Goal: Check status: Check status

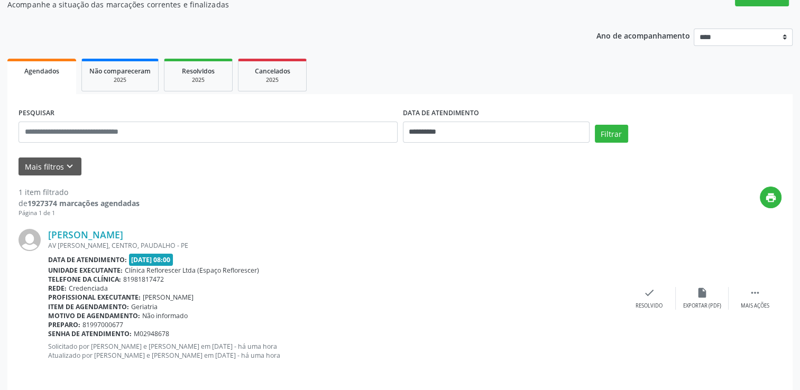
scroll to position [106, 0]
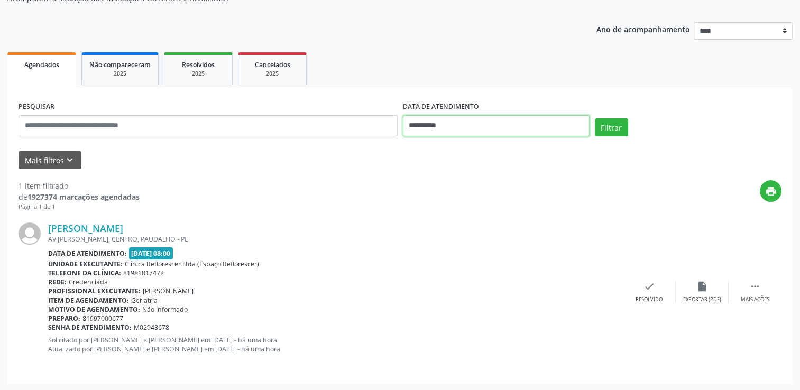
click at [480, 128] on body "**********" at bounding box center [400, 89] width 800 height 390
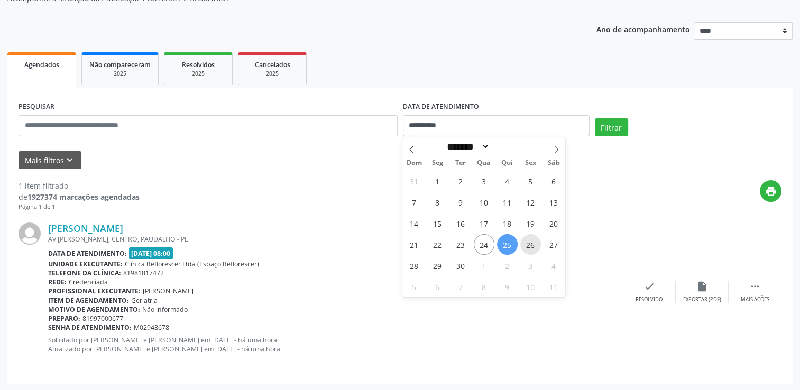
click at [529, 244] on span "26" at bounding box center [531, 244] width 21 height 21
type input "**********"
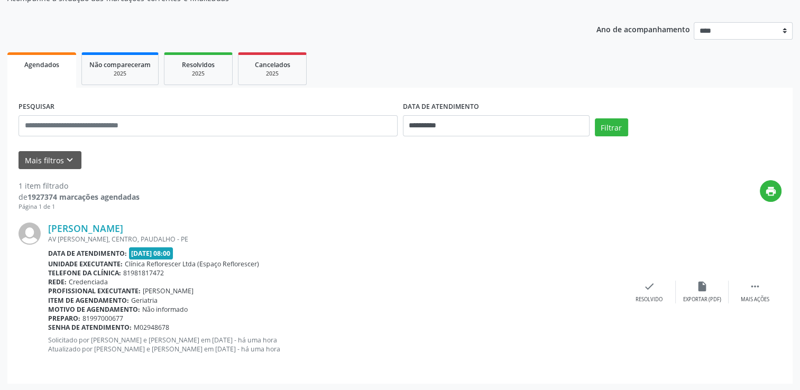
click at [629, 130] on div "Filtrar" at bounding box center [689, 131] width 192 height 25
click at [607, 127] on button "Filtrar" at bounding box center [611, 128] width 33 height 18
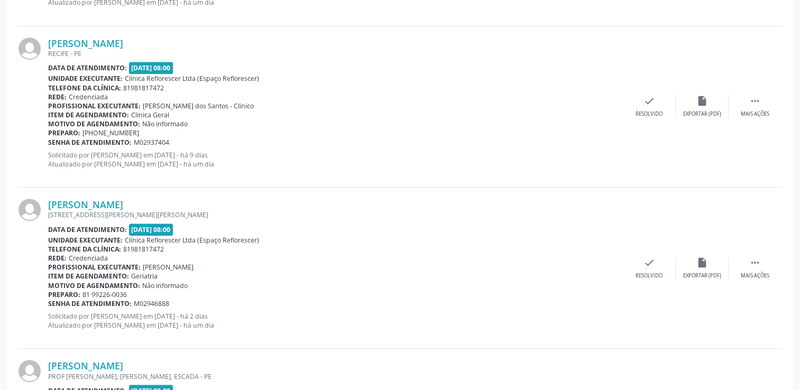
scroll to position [476, 0]
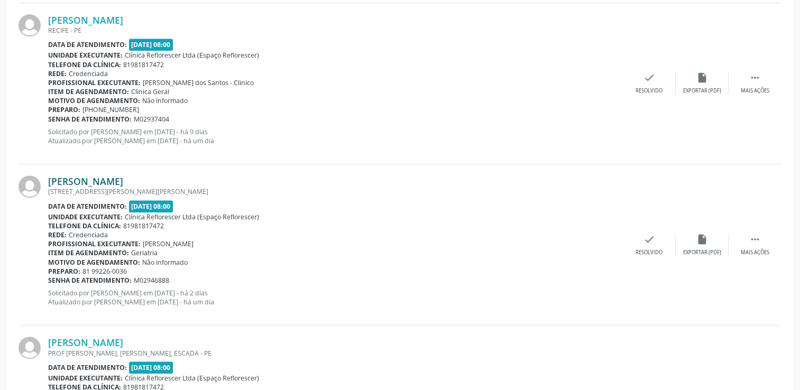
click at [123, 182] on link "[PERSON_NAME]" at bounding box center [85, 182] width 75 height 12
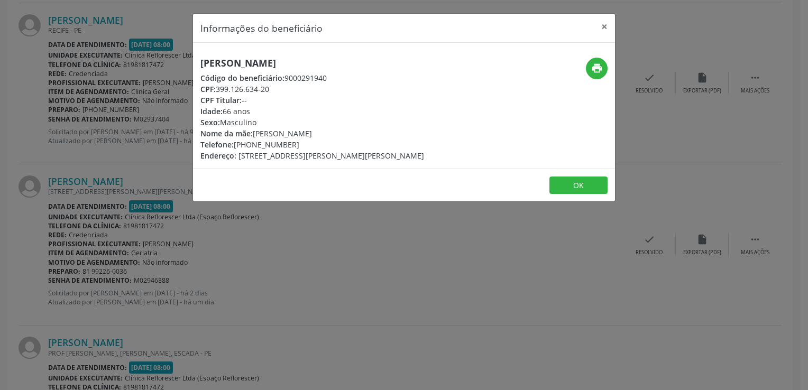
click at [399, 250] on div "Informações do beneficiário × [PERSON_NAME] Código do beneficiário: 9000291940 …" at bounding box center [404, 195] width 808 height 390
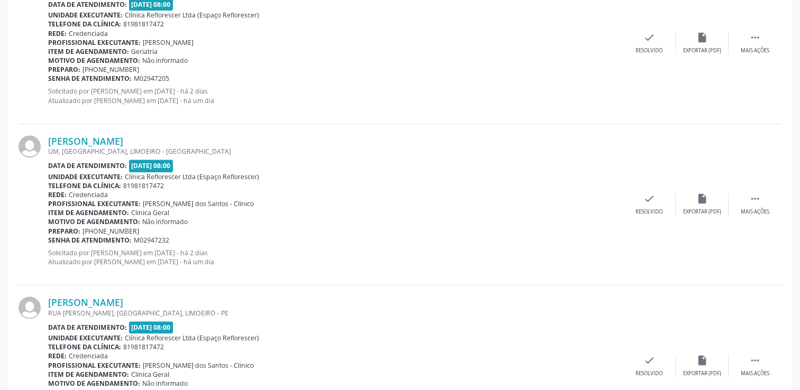
scroll to position [847, 0]
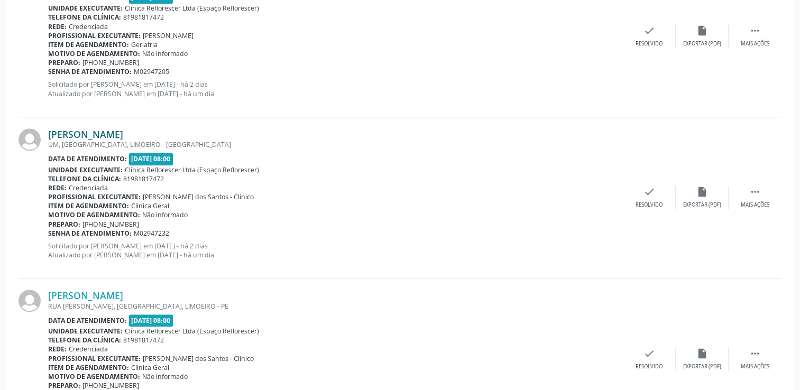
click at [90, 129] on link "[PERSON_NAME]" at bounding box center [85, 135] width 75 height 12
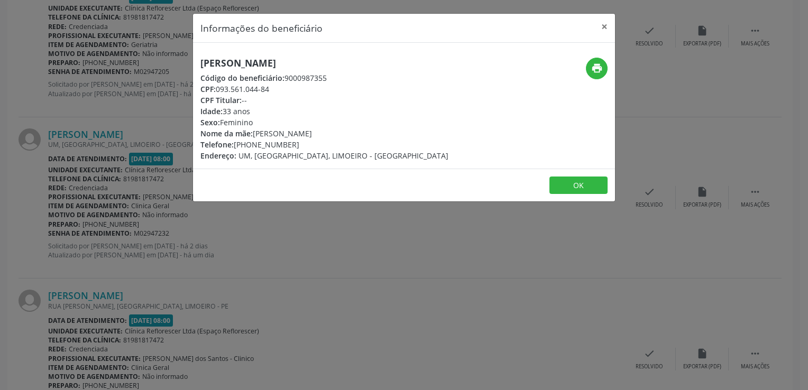
click at [475, 235] on div "Informações do beneficiário × [PERSON_NAME] de [PERSON_NAME] Código do benefici…" at bounding box center [404, 195] width 808 height 390
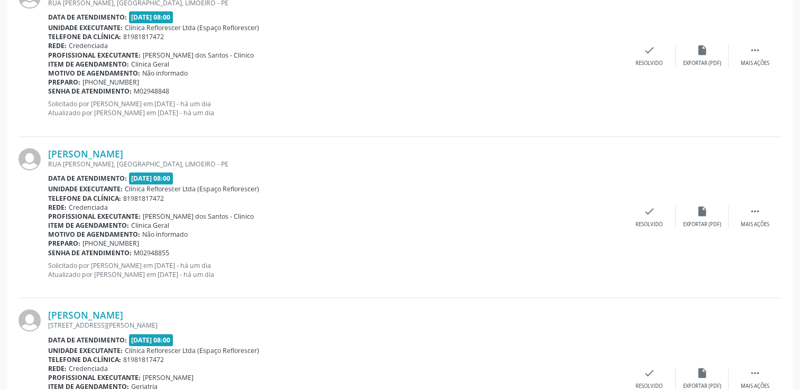
scroll to position [1236, 0]
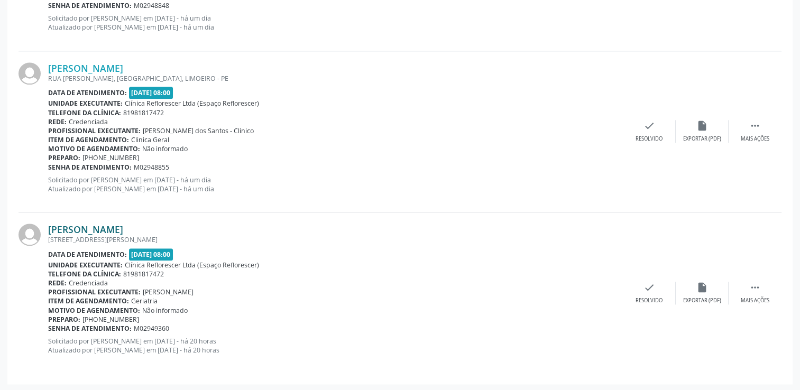
click at [121, 228] on link "[PERSON_NAME]" at bounding box center [85, 230] width 75 height 12
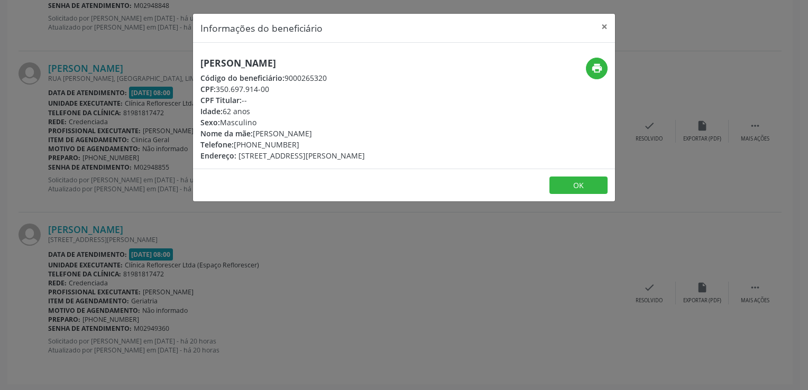
click at [391, 304] on div "Informações do beneficiário × [PERSON_NAME] Código do beneficiário: 9000265320 …" at bounding box center [404, 195] width 808 height 390
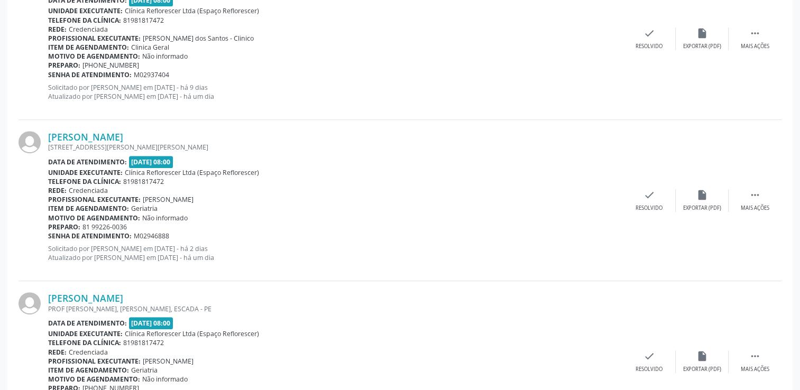
scroll to position [495, 0]
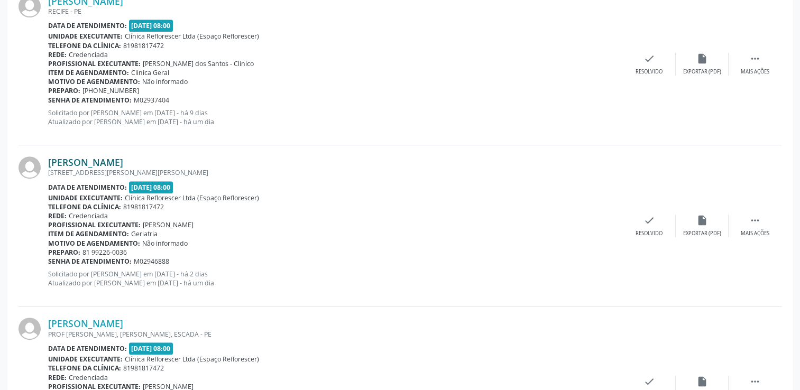
click at [123, 158] on link "[PERSON_NAME]" at bounding box center [85, 163] width 75 height 12
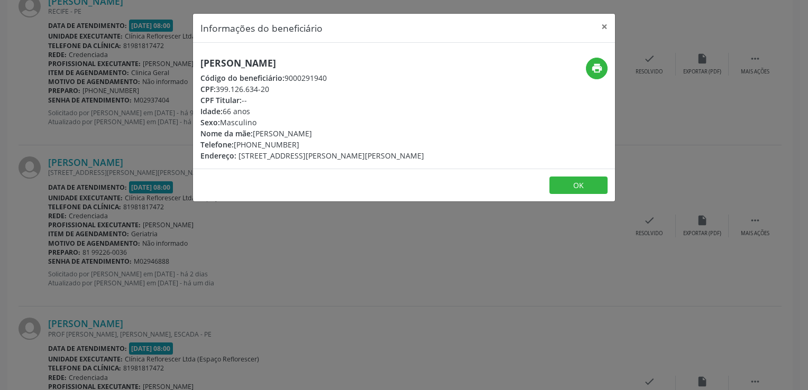
click at [432, 225] on div "Informações do beneficiário × [PERSON_NAME] Código do beneficiário: 9000291940 …" at bounding box center [404, 195] width 808 height 390
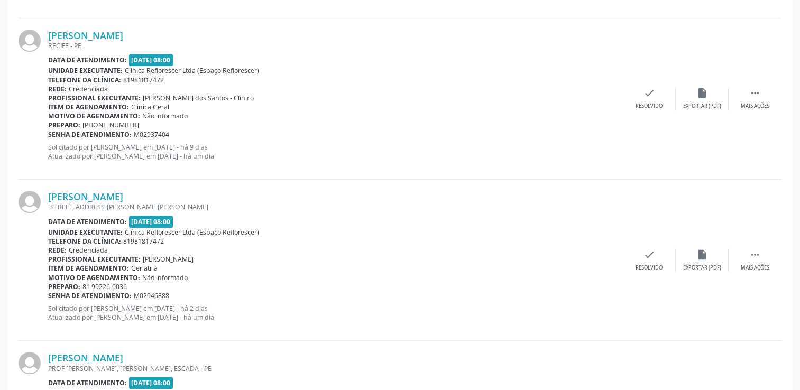
scroll to position [442, 0]
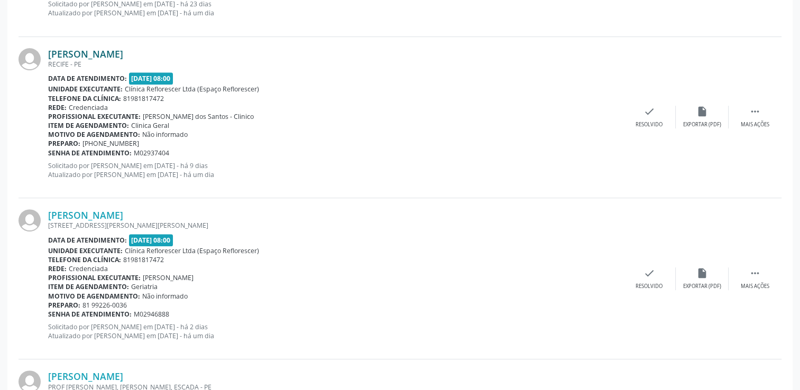
click at [122, 49] on link "[PERSON_NAME]" at bounding box center [85, 54] width 75 height 12
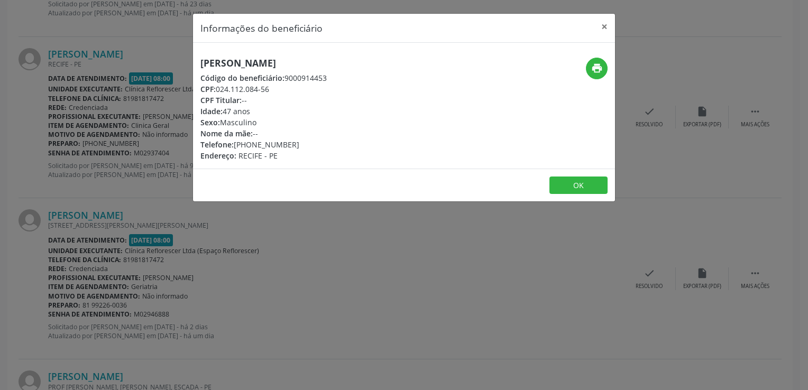
click at [521, 238] on div "Informações do beneficiário × [PERSON_NAME] Código do beneficiário: 9000914453 …" at bounding box center [404, 195] width 808 height 390
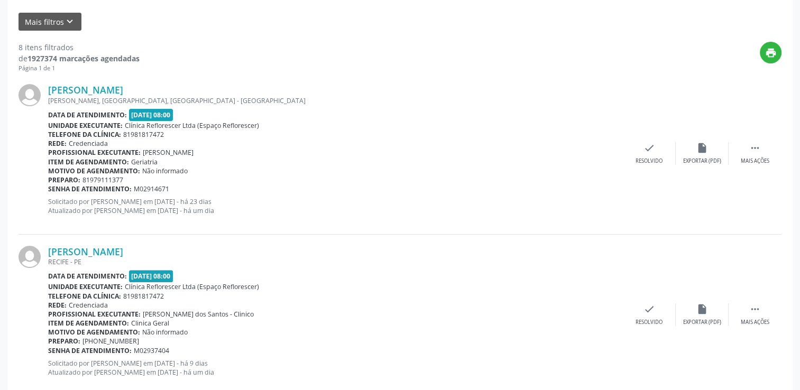
scroll to position [284, 0]
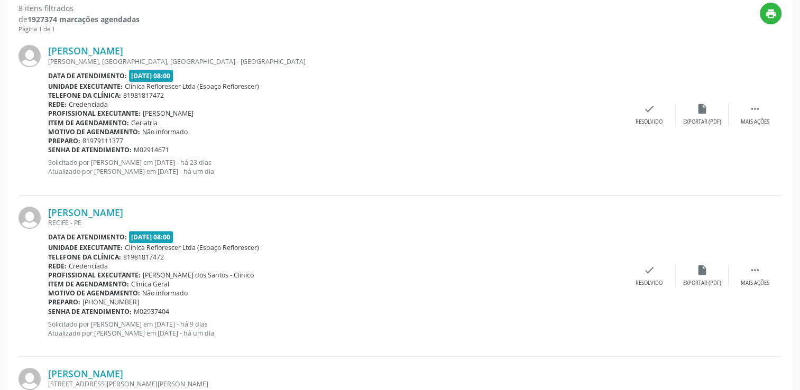
click at [445, 88] on div "Unidade executante: Clínica Reflorescer Ltda (Espaço Reflorescer)" at bounding box center [335, 86] width 575 height 9
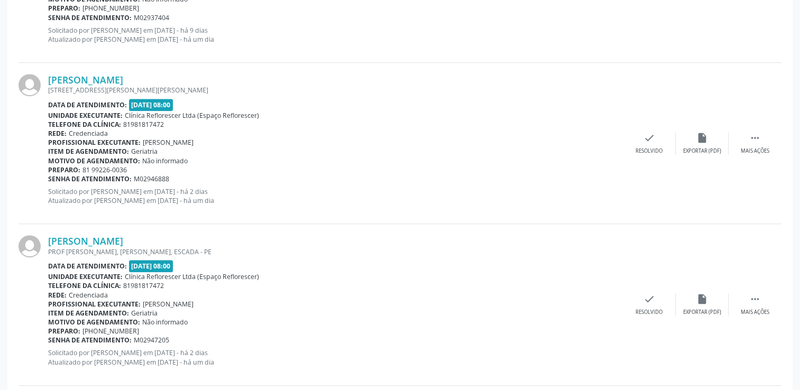
scroll to position [601, 0]
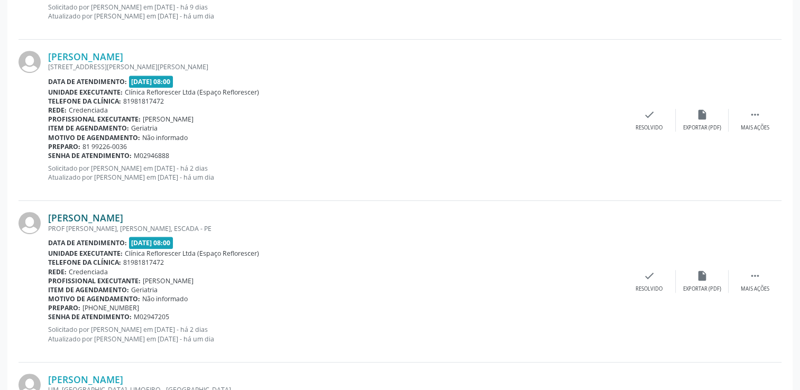
click at [123, 221] on link "[PERSON_NAME]" at bounding box center [85, 218] width 75 height 12
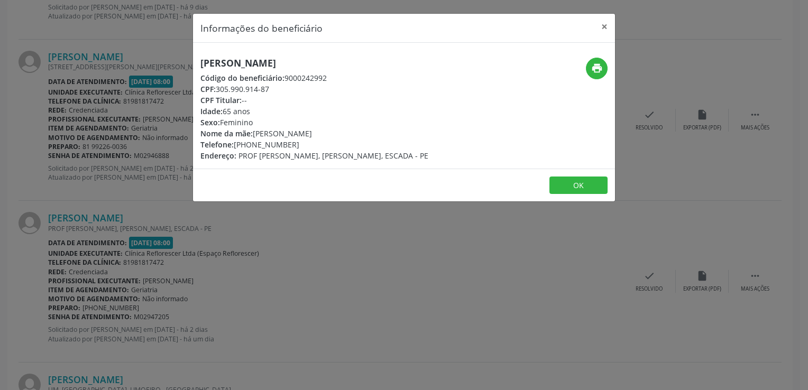
click at [348, 254] on div "Informações do beneficiário × [PERSON_NAME] Código do beneficiário: 9000242992 …" at bounding box center [404, 195] width 808 height 390
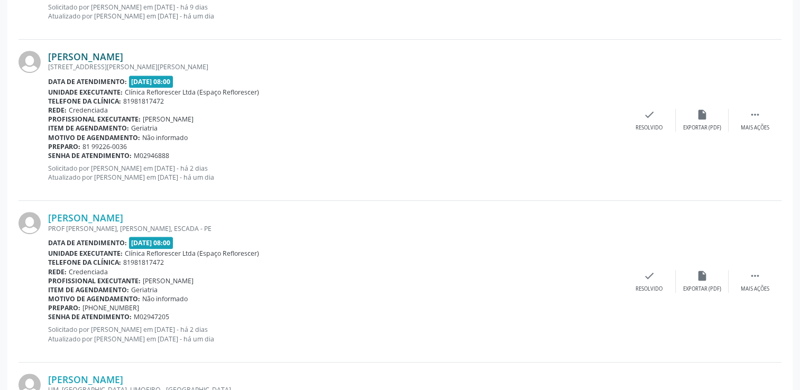
click at [123, 53] on link "[PERSON_NAME]" at bounding box center [85, 57] width 75 height 12
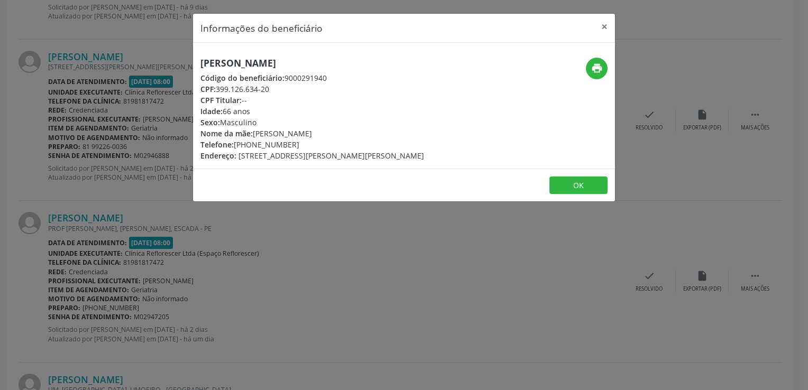
click at [395, 247] on div "Informações do beneficiário × [PERSON_NAME] Código do beneficiário: 9000291940 …" at bounding box center [404, 195] width 808 height 390
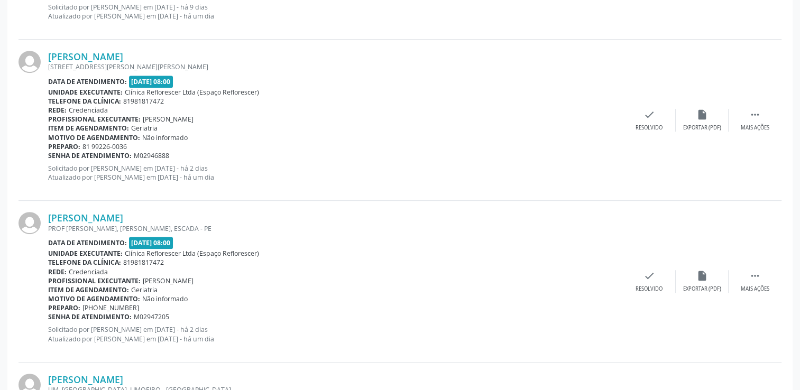
click at [357, 158] on div "Senha de atendimento: M02946888" at bounding box center [335, 155] width 575 height 9
drag, startPoint x: 184, startPoint y: 226, endPoint x: 229, endPoint y: 226, distance: 44.4
click at [229, 226] on div "PROF [PERSON_NAME], [PERSON_NAME], ESCADA - PE" at bounding box center [335, 228] width 575 height 9
drag, startPoint x: 229, startPoint y: 226, endPoint x: 330, endPoint y: 241, distance: 102.7
click at [330, 241] on div "Data de atendimento: [DATE] 08:00" at bounding box center [335, 243] width 575 height 12
